Goal: Go to known website: Access a specific website the user already knows

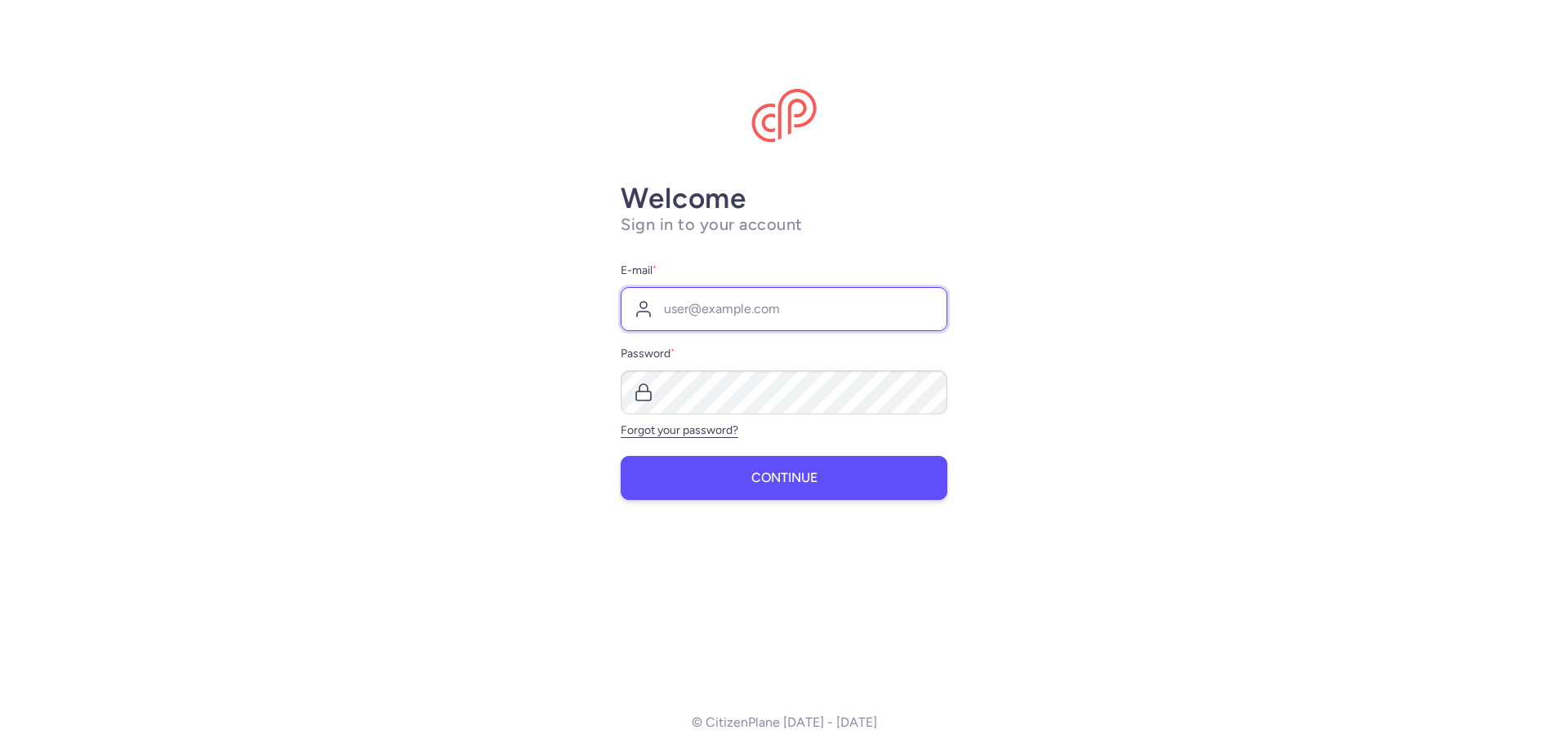
type input "[EMAIL_ADDRESS][DOMAIN_NAME]"
click at [808, 492] on button "Continue" at bounding box center [784, 478] width 327 height 44
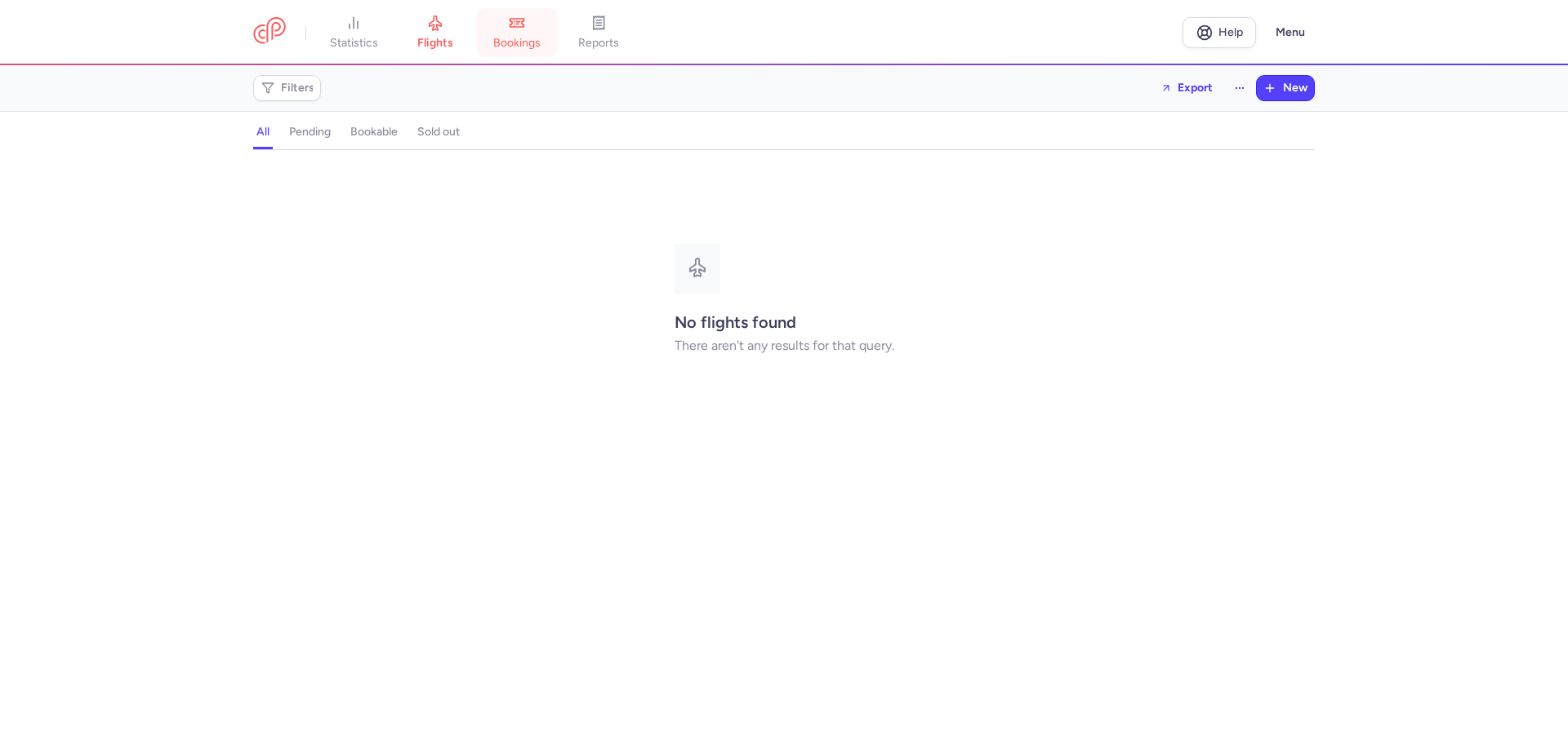
click at [525, 15] on icon at bounding box center [517, 23] width 17 height 17
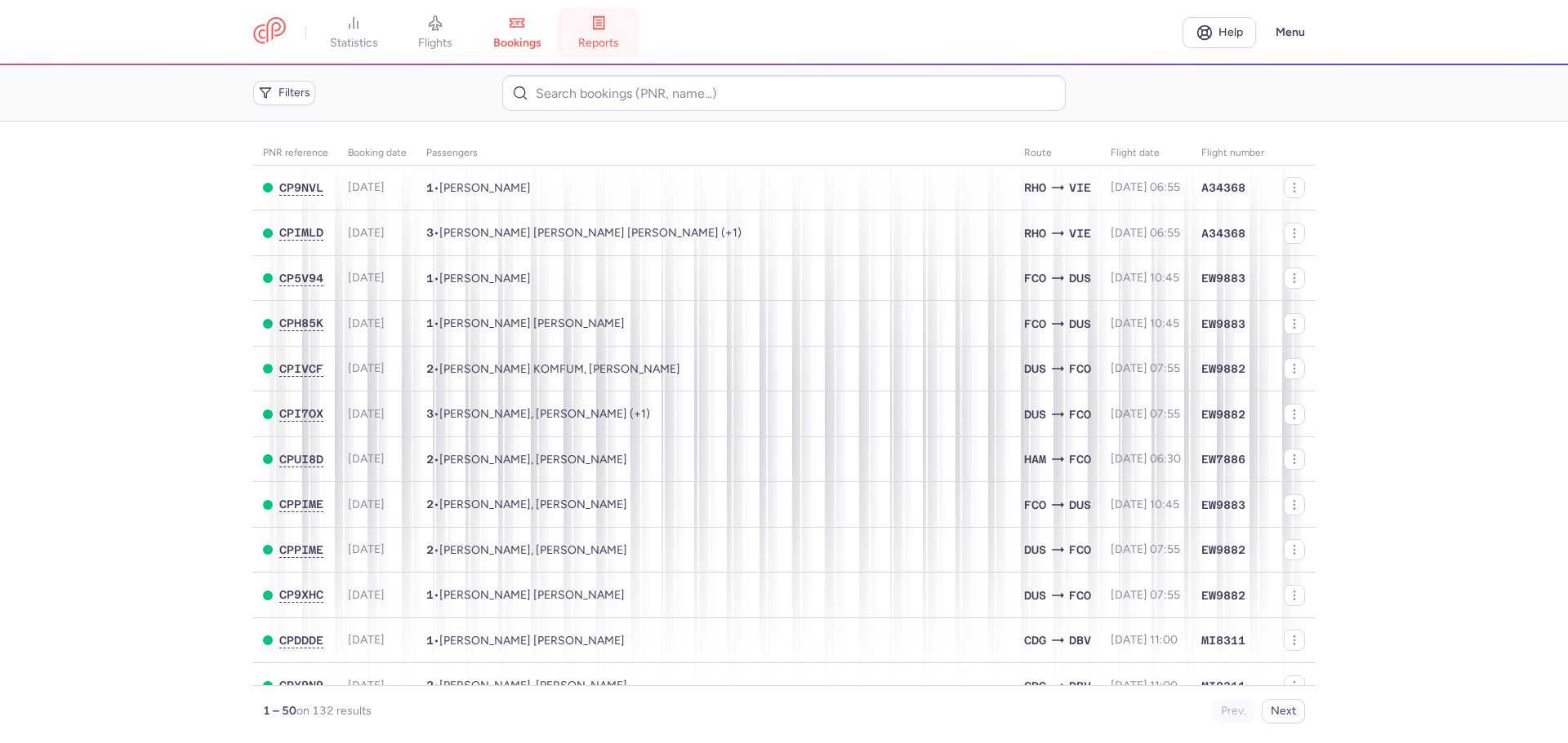
click at [598, 25] on icon at bounding box center [598, 23] width 17 height 17
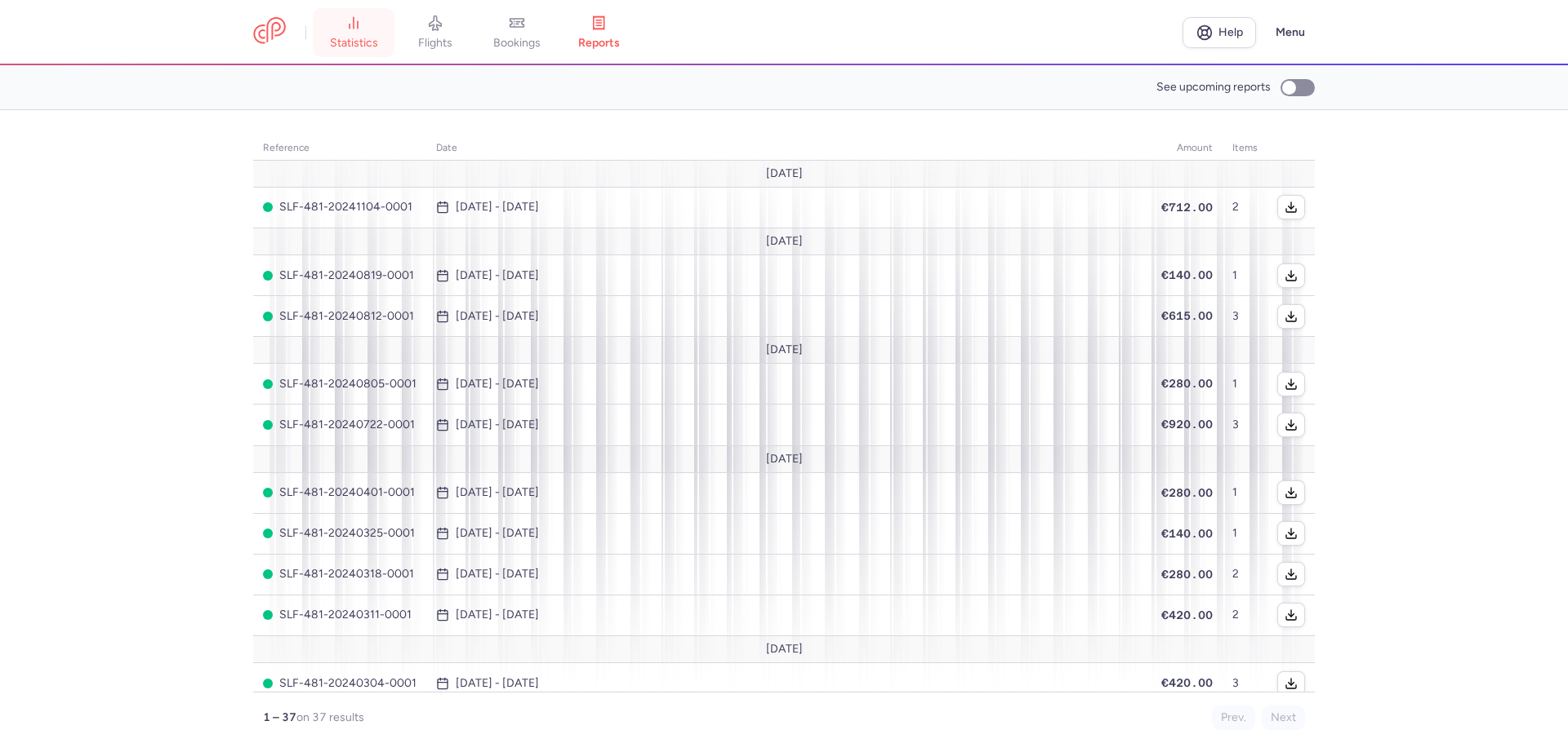
click at [344, 37] on span "statistics" at bounding box center [354, 43] width 48 height 15
